Goal: Task Accomplishment & Management: Use online tool/utility

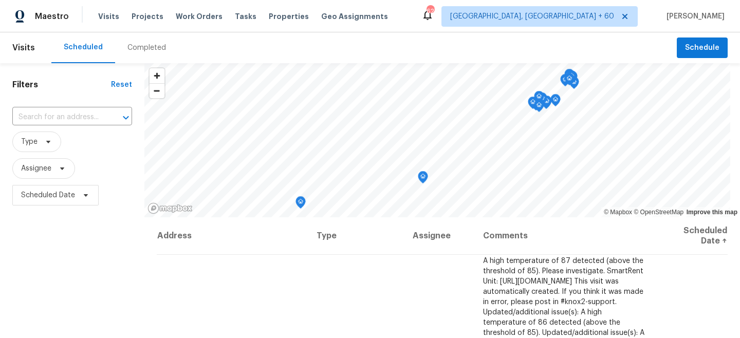
click at [201, 22] on div "Visits Projects Work Orders Tasks Properties Geo Assignments" at bounding box center [249, 16] width 302 height 21
click at [207, 19] on span "Work Orders" at bounding box center [199, 16] width 47 height 10
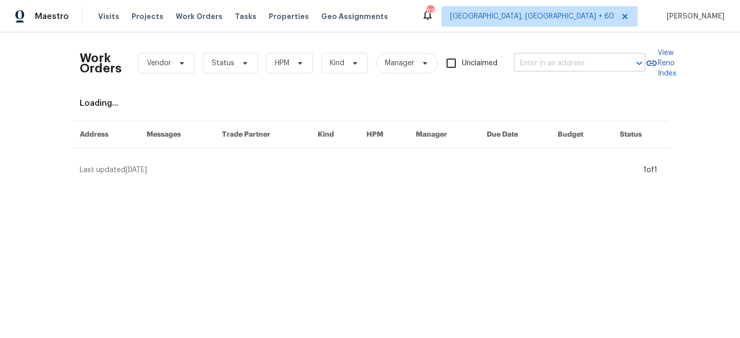
click at [576, 61] on input "text" at bounding box center [565, 64] width 103 height 16
paste input "[STREET_ADDRESS]"
type input "[STREET_ADDRESS]"
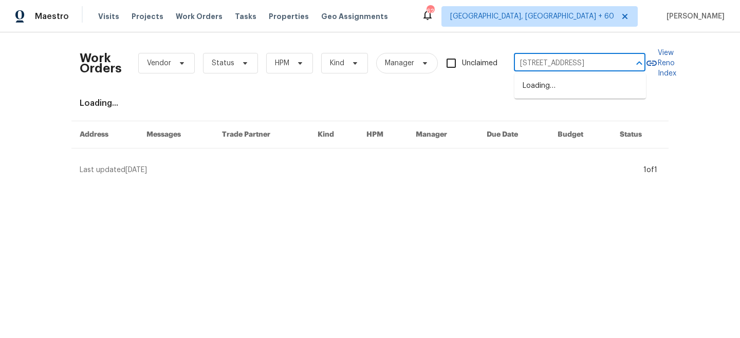
scroll to position [0, 41]
click at [568, 92] on li "[STREET_ADDRESS]" at bounding box center [580, 86] width 132 height 17
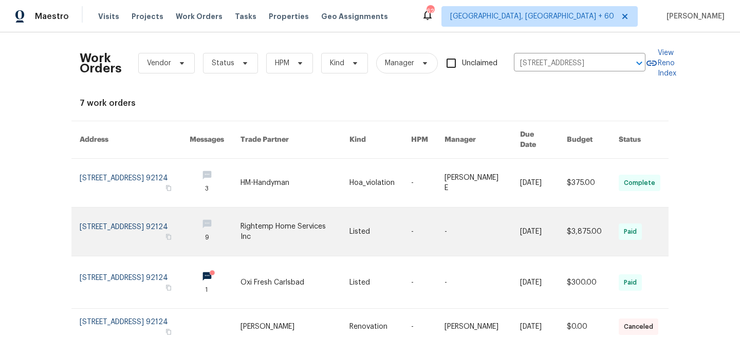
click at [349, 208] on link at bounding box center [295, 232] width 109 height 48
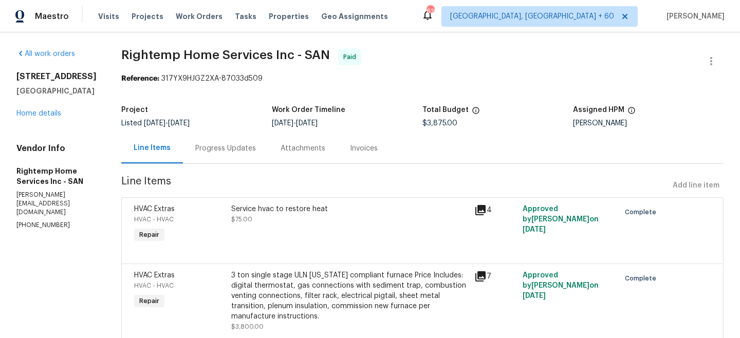
click at [19, 121] on div "All work orders [STREET_ADDRESS] Home details Vendor Info Rightemp Home Service…" at bounding box center [56, 139] width 80 height 181
click at [28, 117] on link "Home details" at bounding box center [38, 113] width 45 height 7
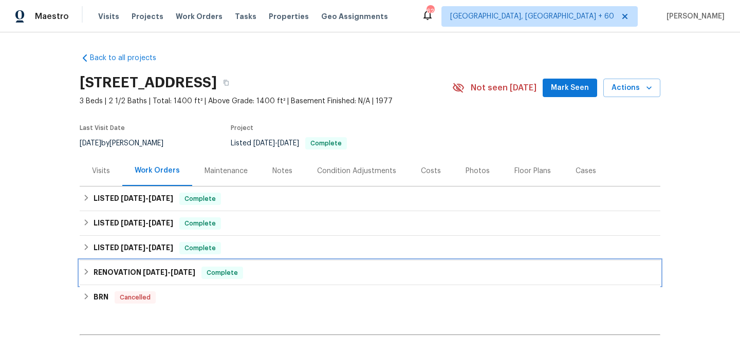
click at [171, 274] on span "[DATE] - [DATE]" at bounding box center [169, 272] width 52 height 7
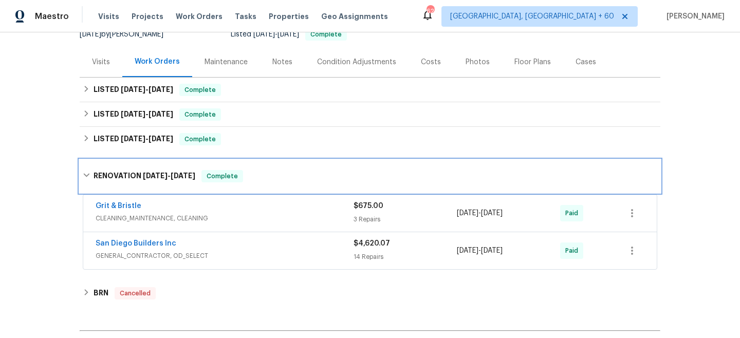
scroll to position [109, 0]
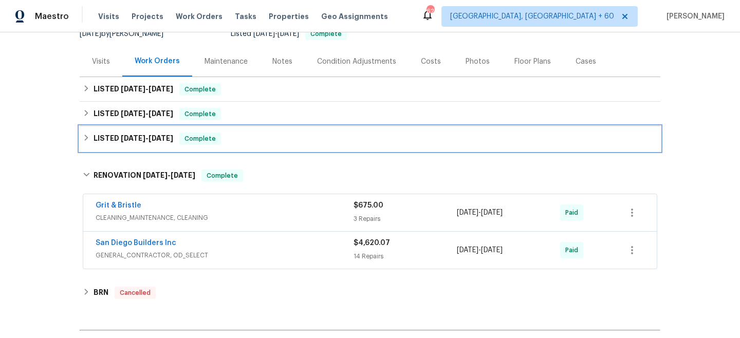
click at [151, 139] on span "[DATE] - [DATE]" at bounding box center [147, 138] width 52 height 7
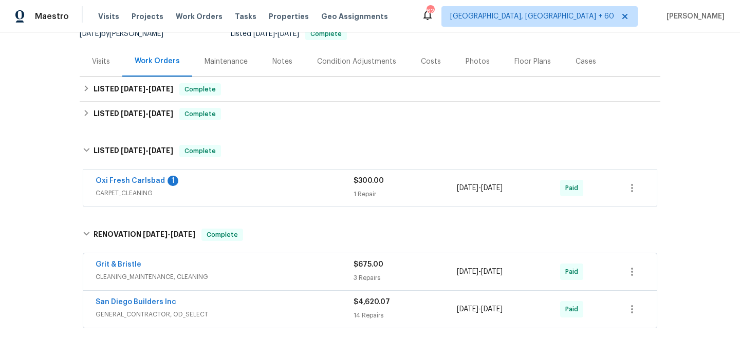
click at [371, 307] on div "$4,620.07" at bounding box center [405, 302] width 103 height 10
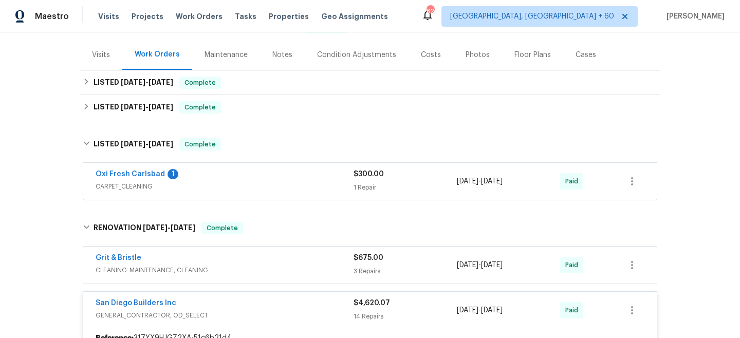
scroll to position [0, 0]
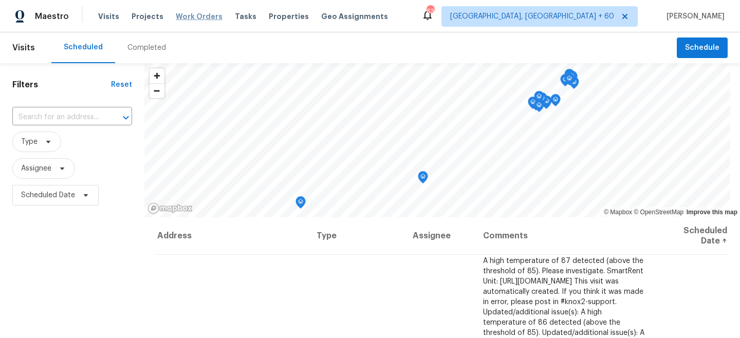
click at [193, 16] on span "Work Orders" at bounding box center [199, 16] width 47 height 10
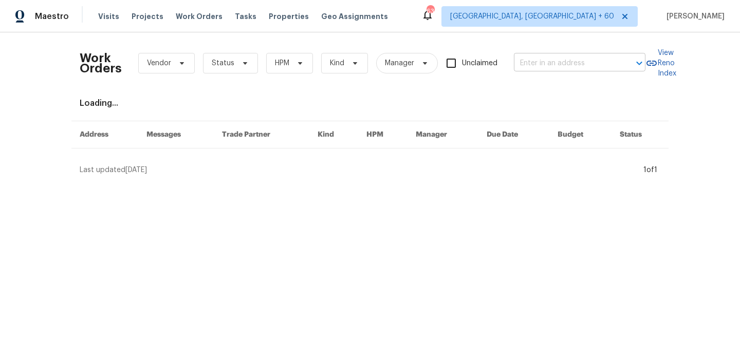
click at [533, 66] on input "text" at bounding box center [565, 64] width 103 height 16
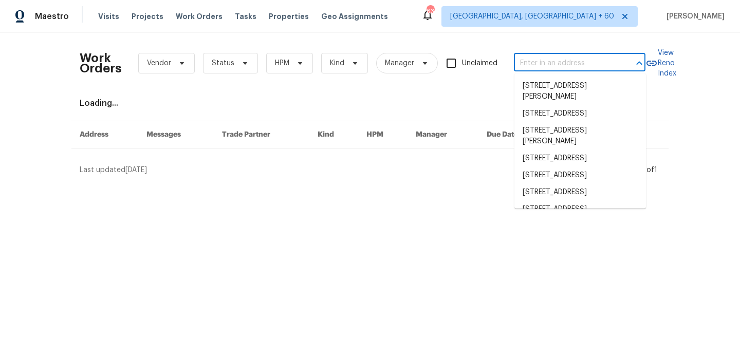
paste input "[STREET_ADDRESS]"
type input "[STREET_ADDRESS]"
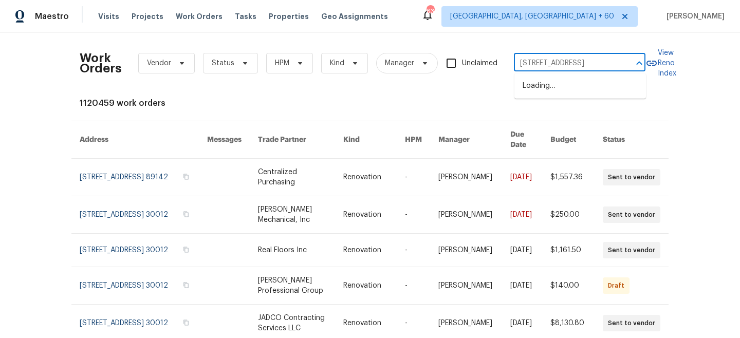
scroll to position [0, 41]
click at [556, 91] on li "[STREET_ADDRESS]" at bounding box center [580, 86] width 132 height 17
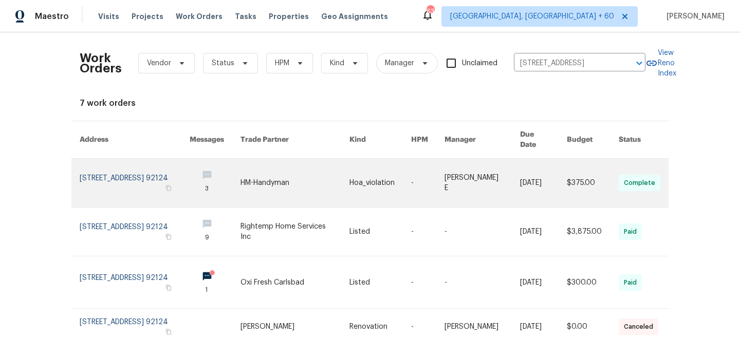
click at [324, 169] on link at bounding box center [295, 183] width 109 height 48
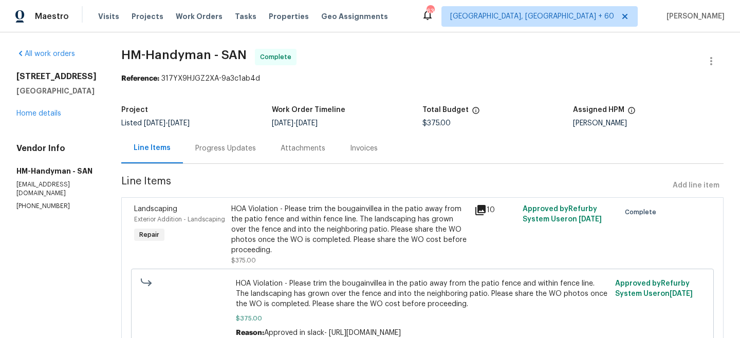
click at [230, 154] on div "Progress Updates" at bounding box center [225, 148] width 85 height 30
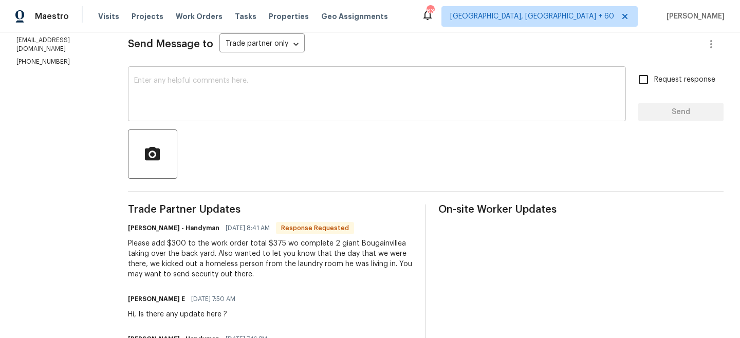
scroll to position [149, 0]
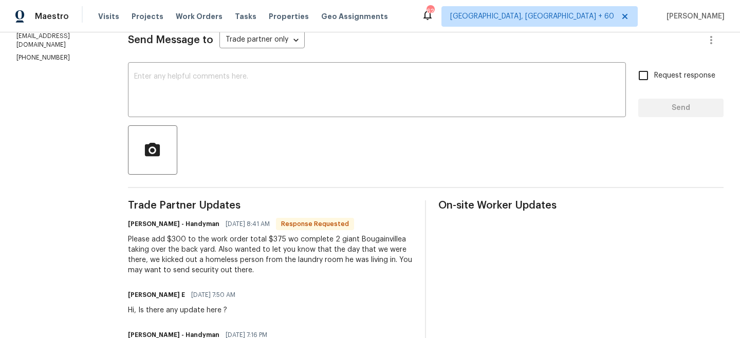
click at [143, 44] on span "Send Message to" at bounding box center [170, 40] width 85 height 10
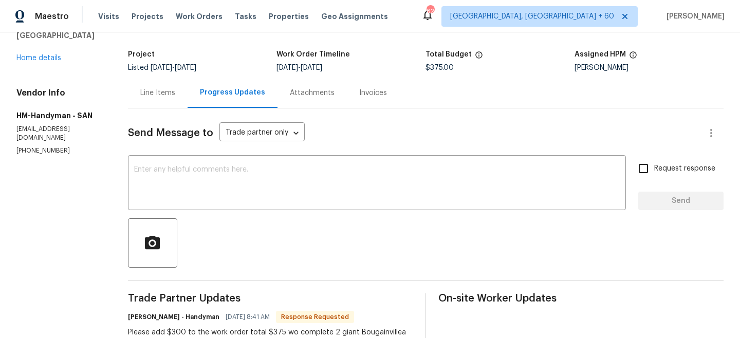
click at [160, 103] on div "Line Items" at bounding box center [158, 93] width 60 height 30
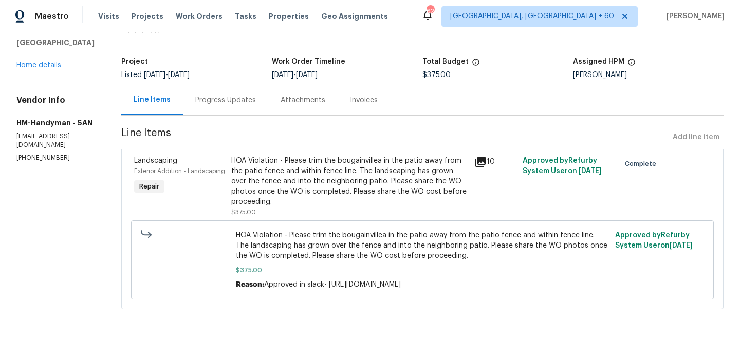
click at [228, 103] on div "Progress Updates" at bounding box center [225, 100] width 61 height 10
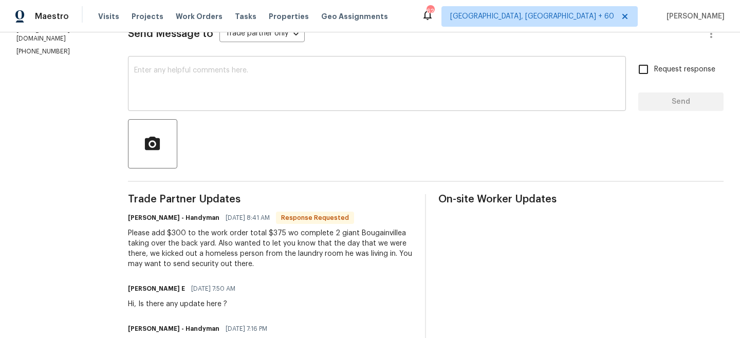
scroll to position [171, 0]
